Goal: Information Seeking & Learning: Find contact information

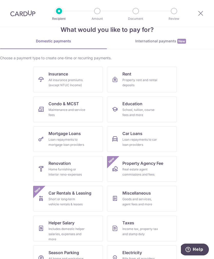
scroll to position [14, 0]
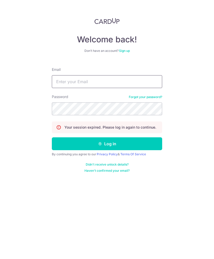
click at [72, 81] on input "Email" at bounding box center [107, 81] width 110 height 13
type input "[EMAIL_ADDRESS][DOMAIN_NAME]"
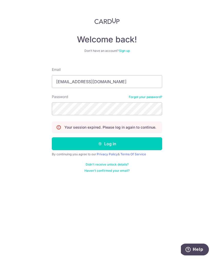
click at [118, 144] on button "Log in" at bounding box center [107, 143] width 110 height 13
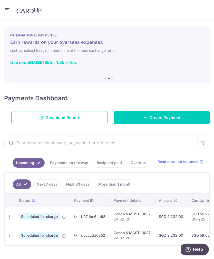
click at [67, 114] on link "Download Report" at bounding box center [59, 117] width 96 height 13
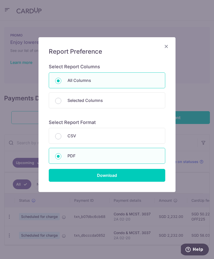
click at [108, 174] on input "Download" at bounding box center [107, 175] width 116 height 13
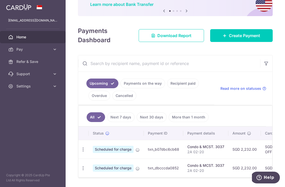
scroll to position [49, 0]
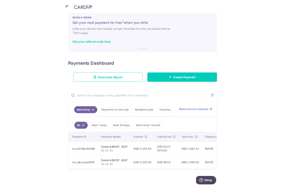
scroll to position [0, 0]
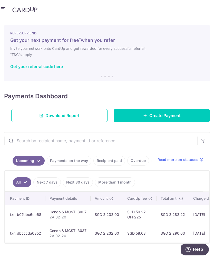
click at [130, 187] on div "× Pause Schedule Pause all future payments in this series Pause just this one p…" at bounding box center [107, 139] width 214 height 240
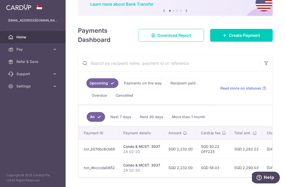
scroll to position [49, 0]
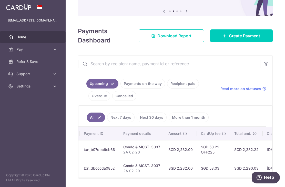
click at [172, 39] on span "Download Report" at bounding box center [174, 36] width 34 height 6
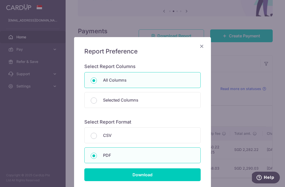
click at [154, 175] on input "Download" at bounding box center [142, 175] width 116 height 13
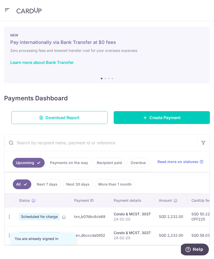
click at [165, 250] on div "× Pause Schedule Pause all future payments in this series Pause just this one p…" at bounding box center [107, 140] width 214 height 238
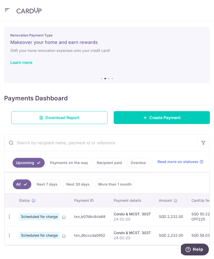
click at [78, 182] on link "Next 30 days" at bounding box center [78, 184] width 30 height 10
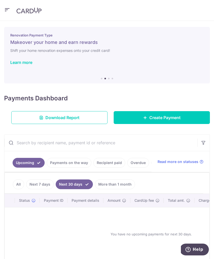
click at [113, 182] on link "More than 1 month" at bounding box center [115, 184] width 40 height 10
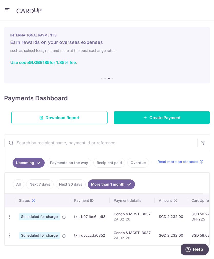
click at [7, 11] on icon "button" at bounding box center [7, 10] width 6 height 6
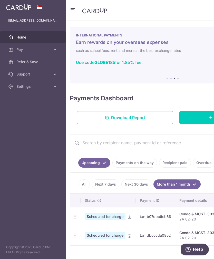
click at [56, 73] on icon at bounding box center [54, 74] width 5 height 5
click at [36, 99] on span "Contact Us" at bounding box center [33, 98] width 34 height 5
